Goal: Feedback & Contribution: Contribute content

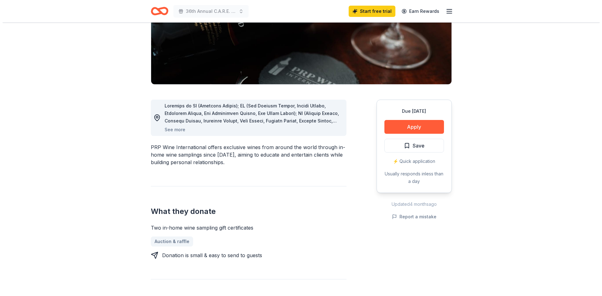
scroll to position [119, 0]
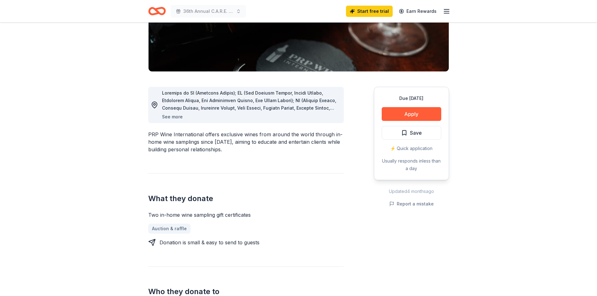
click at [178, 117] on button "See more" at bounding box center [172, 117] width 21 height 8
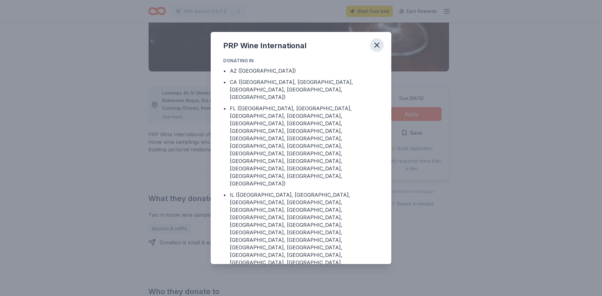
click at [377, 42] on icon "button" at bounding box center [376, 45] width 9 height 9
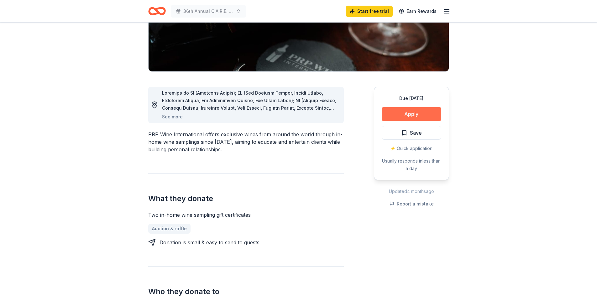
click at [423, 115] on button "Apply" at bounding box center [412, 114] width 60 height 14
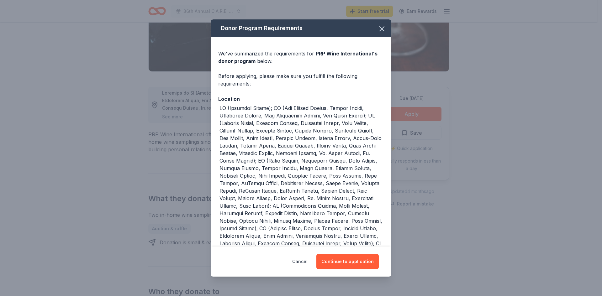
click at [360, 270] on div "Cancel Continue to application" at bounding box center [301, 262] width 180 height 30
click at [355, 261] on button "Continue to application" at bounding box center [347, 261] width 62 height 15
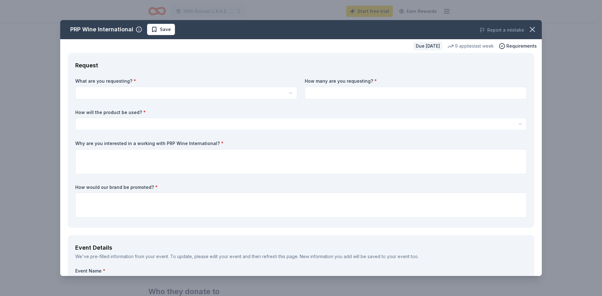
scroll to position [0, 0]
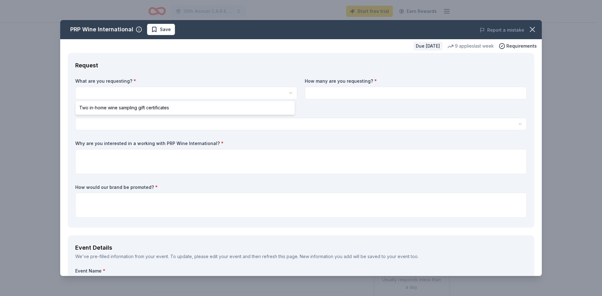
click at [103, 91] on html "36th Annual C.A.R.E. Fare Start free trial Earn Rewards Due [DATE] Share PRP Wi…" at bounding box center [301, 148] width 602 height 296
select select "Two in-home wine sampling gift certificates"
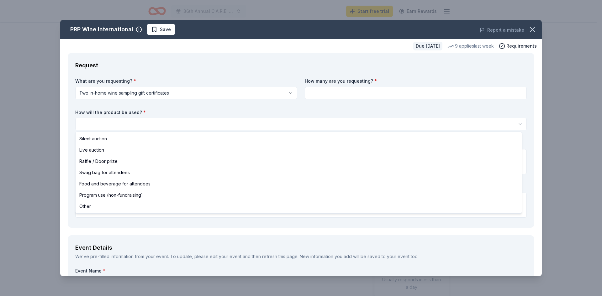
click at [115, 124] on html "36th Annual C.A.R.E. Fare Start free trial Earn Rewards Due [DATE] Share PRP Wi…" at bounding box center [301, 148] width 602 height 296
select select "silentAuction"
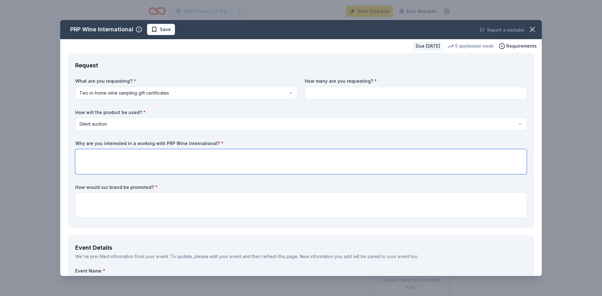
click at [107, 156] on textarea at bounding box center [300, 161] width 451 height 25
type textarea "Your products are good and will appeal to our audience."
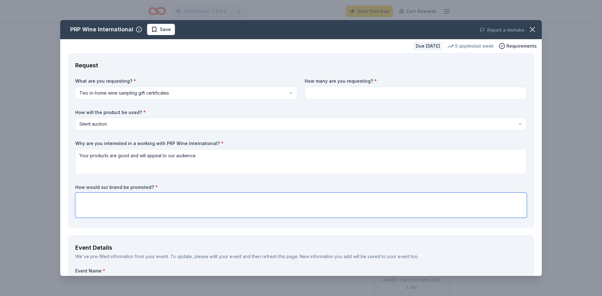
click at [127, 196] on textarea at bounding box center [300, 205] width 451 height 25
type textarea "On our website perform the event, included in social media and recognized at th…"
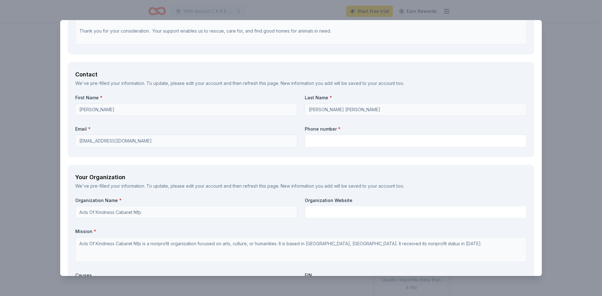
scroll to position [440, 0]
drag, startPoint x: 541, startPoint y: 143, endPoint x: 359, endPoint y: 36, distance: 211.6
click at [543, 157] on div "PRP Wine International Save Report a mistake Due [DATE] 9 applies last week Req…" at bounding box center [301, 148] width 602 height 296
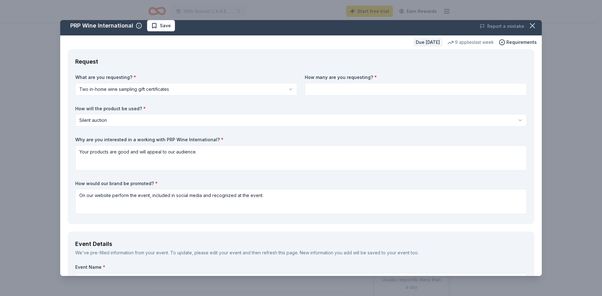
scroll to position [0, 0]
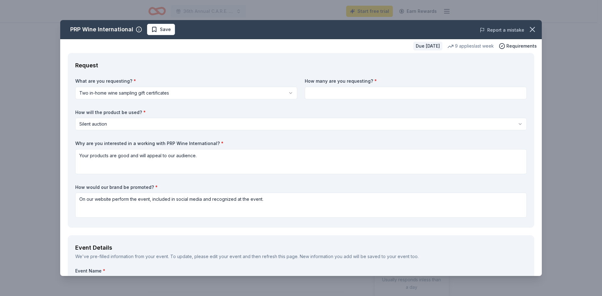
click at [508, 29] on button "Report a mistake" at bounding box center [501, 30] width 44 height 8
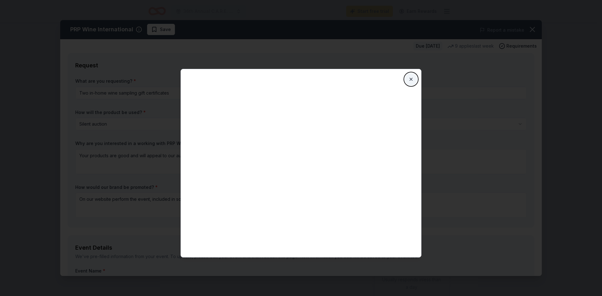
drag, startPoint x: 412, startPoint y: 76, endPoint x: 408, endPoint y: 78, distance: 4.3
click at [412, 77] on button "Close" at bounding box center [410, 79] width 13 height 13
